Goal: Task Accomplishment & Management: Manage account settings

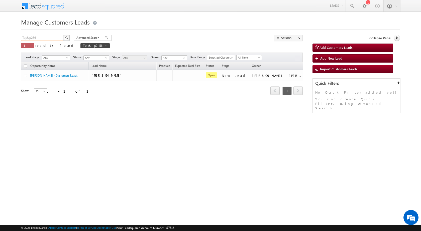
click at [54, 38] on input "TopUp256" at bounding box center [42, 38] width 43 height 6
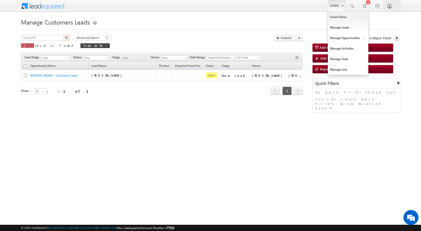
click at [333, 10] on link "Leads" at bounding box center [337, 6] width 18 height 12
click at [378, 49] on link "Customers Leads" at bounding box center [392, 49] width 46 height 11
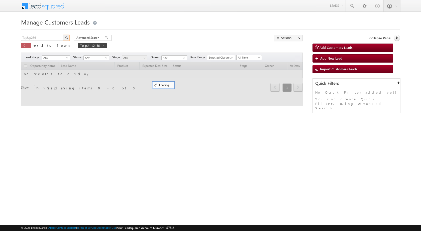
click at [41, 39] on input "TopUp256" at bounding box center [42, 38] width 43 height 6
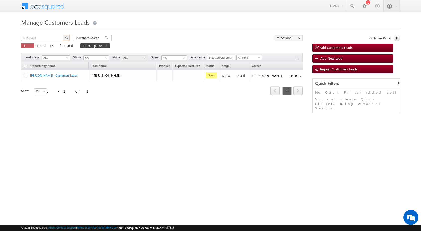
type input "TopUp305"
click at [66, 39] on img "button" at bounding box center [66, 37] width 3 height 3
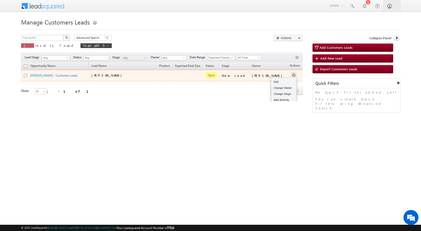
click at [290, 75] on div "Edit Change Owner Change Stage Add Activity Add Task Delete" at bounding box center [294, 75] width 8 height 7
click at [281, 80] on link "Edit" at bounding box center [283, 82] width 25 height 6
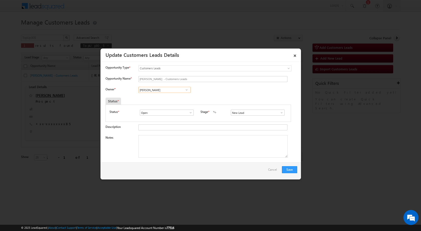
click at [169, 90] on input "Vikas Halwai" at bounding box center [164, 90] width 52 height 6
paste input "amit.jaiswal1@sgrlimited.in"
type input "amit.jaiswal1@sgrlimited.in"
click at [171, 151] on textarea "Notes" at bounding box center [212, 146] width 149 height 23
click at [181, 149] on textarea "Notes" at bounding box center [212, 146] width 149 height 23
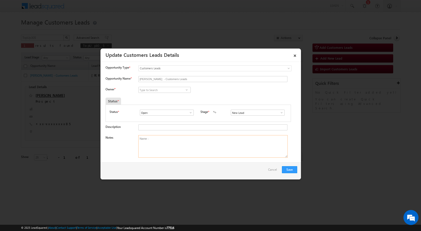
paste textarea "Sadhna"
click at [170, 140] on textarea "Name - Sadhna" at bounding box center [212, 146] width 149 height 23
paste textarea "6387098885"
type textarea "Name - Sadhna / Number - 6387098885 / Cust Interested in Top-up Loan"
click at [144, 102] on div "Status *" at bounding box center [175, 101] width 138 height 7
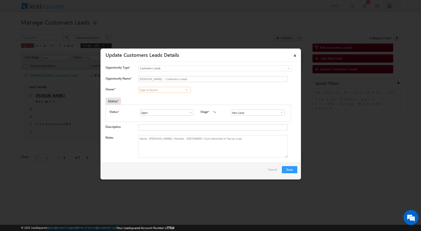
click at [153, 91] on input at bounding box center [164, 90] width 52 height 6
paste input "amit.jaiswal1@sgrlimited.in"
type input "amit.jaiswal"
paste input "Amit Kumar Jaiswal"
type input "Amit Kumar Jaiswal"
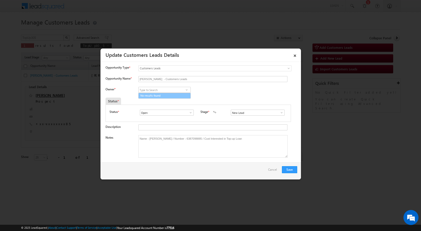
click at [159, 105] on div "Status * Open Won Lost Open Stage * New Lead Interested Pending Documents" at bounding box center [199, 113] width 186 height 17
click at [161, 89] on input at bounding box center [164, 90] width 52 height 6
paste input "Amit Kumar Jaiswal"
type input "Amit Kumar jaia"
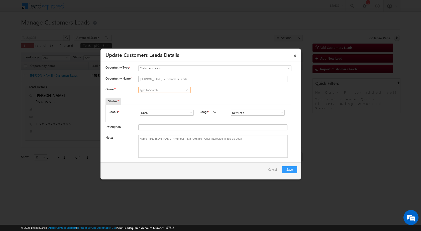
click at [162, 90] on input at bounding box center [164, 90] width 52 height 6
click at [161, 100] on span "rohit.singh3@sgrlimited.in" at bounding box center [162, 100] width 45 height 4
type input "Rohit Singh"
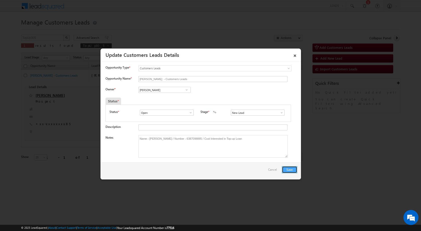
click at [287, 173] on button "Save" at bounding box center [289, 169] width 15 height 7
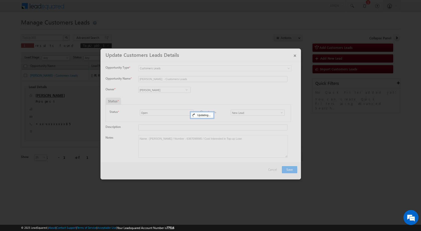
click at [194, 197] on div at bounding box center [210, 115] width 421 height 231
